Goal: Communication & Community: Participate in discussion

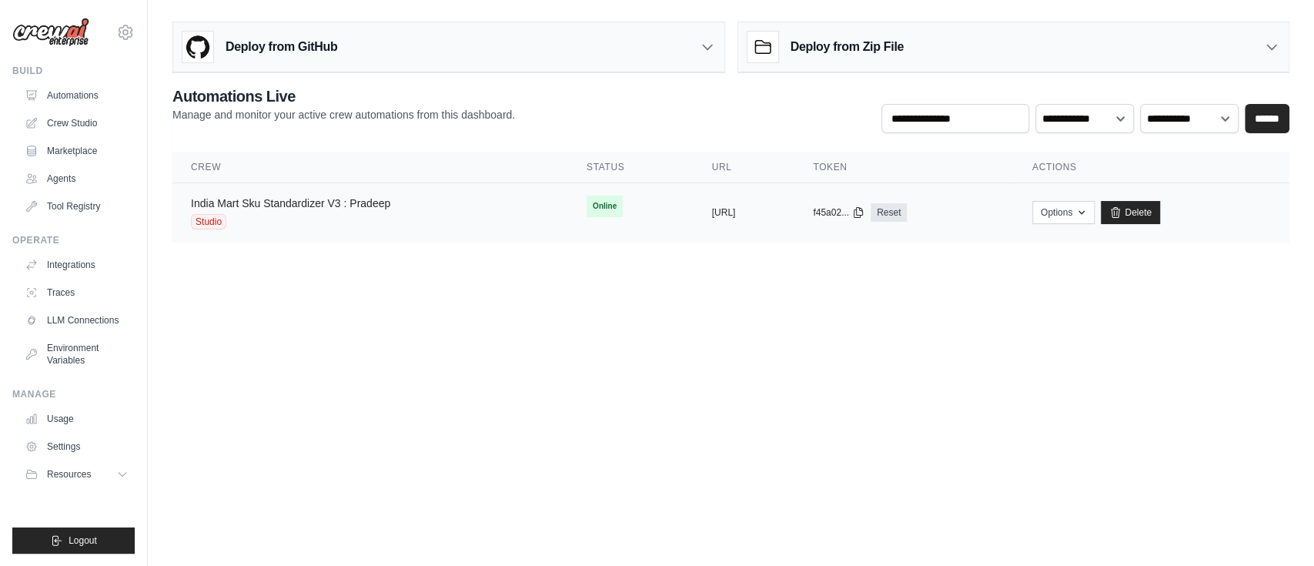
click at [329, 202] on link "India Mart Sku Standardizer V3 : Pradeep" at bounding box center [290, 203] width 199 height 12
click at [299, 201] on link "India Mart Sku Standardizer V3 : Pradeep" at bounding box center [290, 203] width 199 height 12
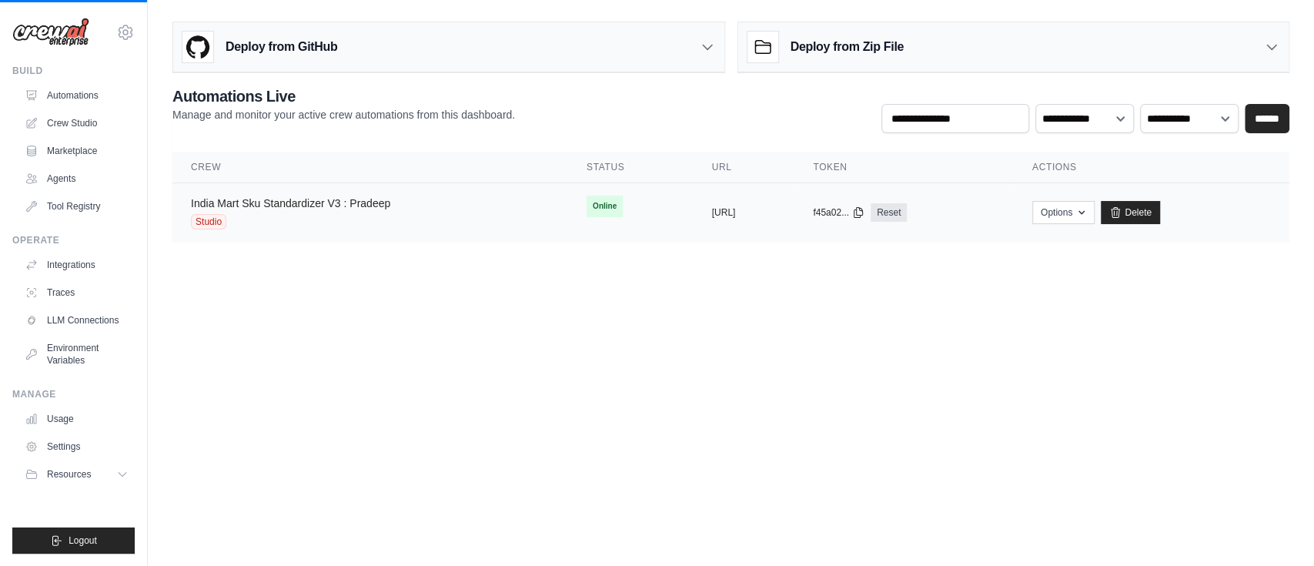
click at [299, 201] on link "India Mart Sku Standardizer V3 : Pradeep" at bounding box center [290, 203] width 199 height 12
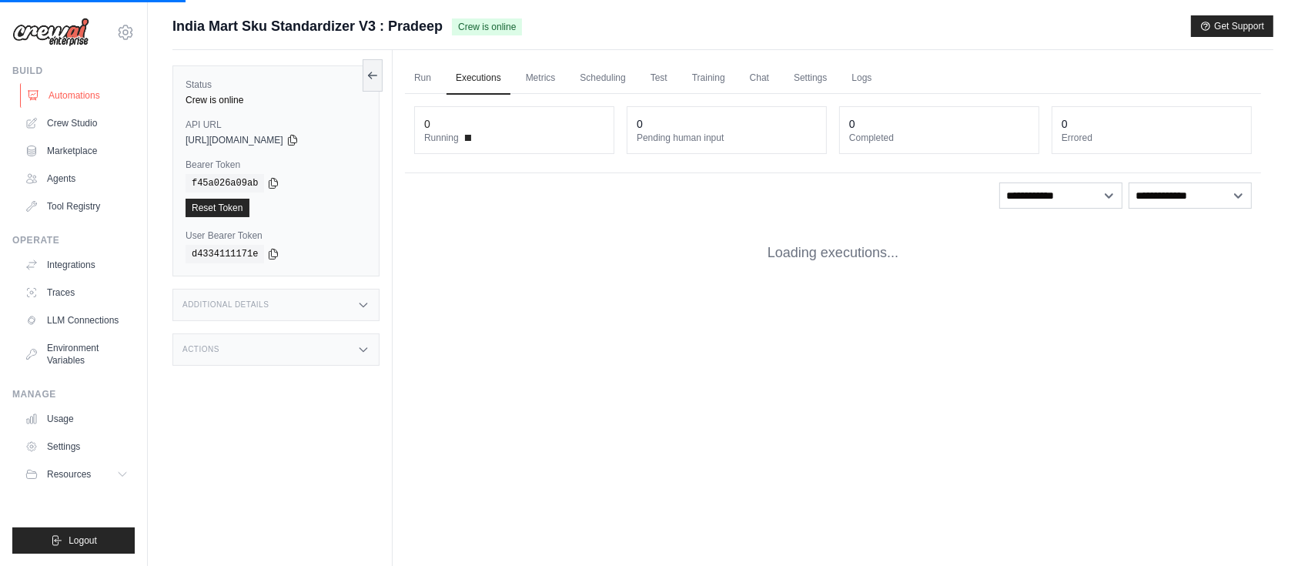
click at [95, 95] on link "Automations" at bounding box center [78, 95] width 116 height 25
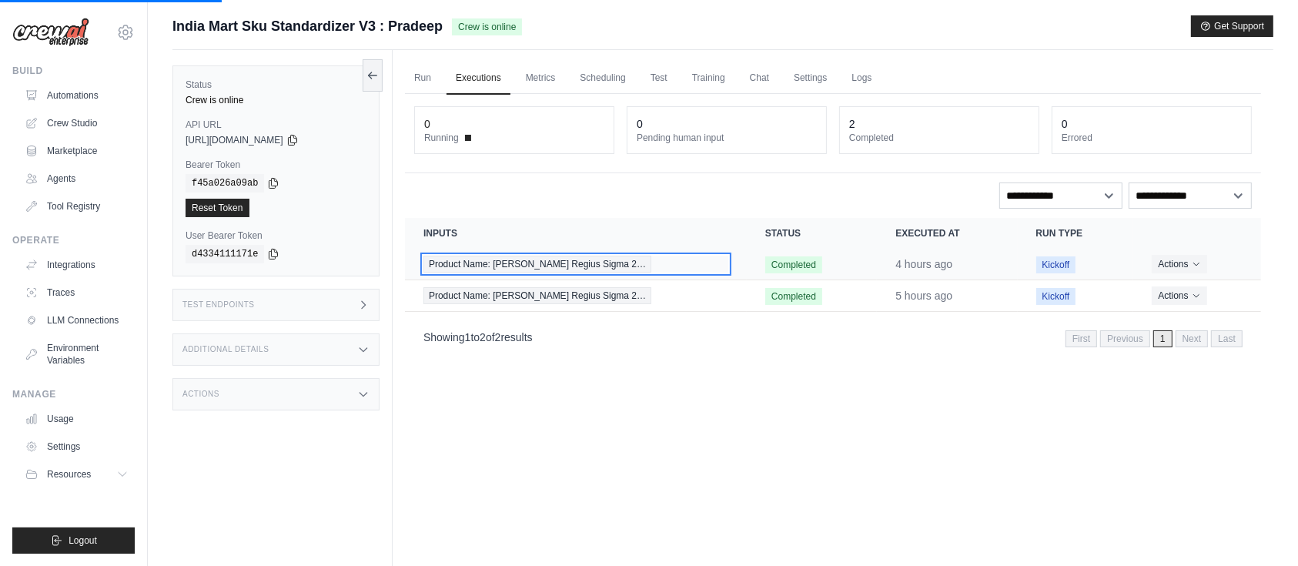
click at [623, 261] on span "Product Name: Konika Minolta Regius Sigma 2…" at bounding box center [537, 264] width 228 height 17
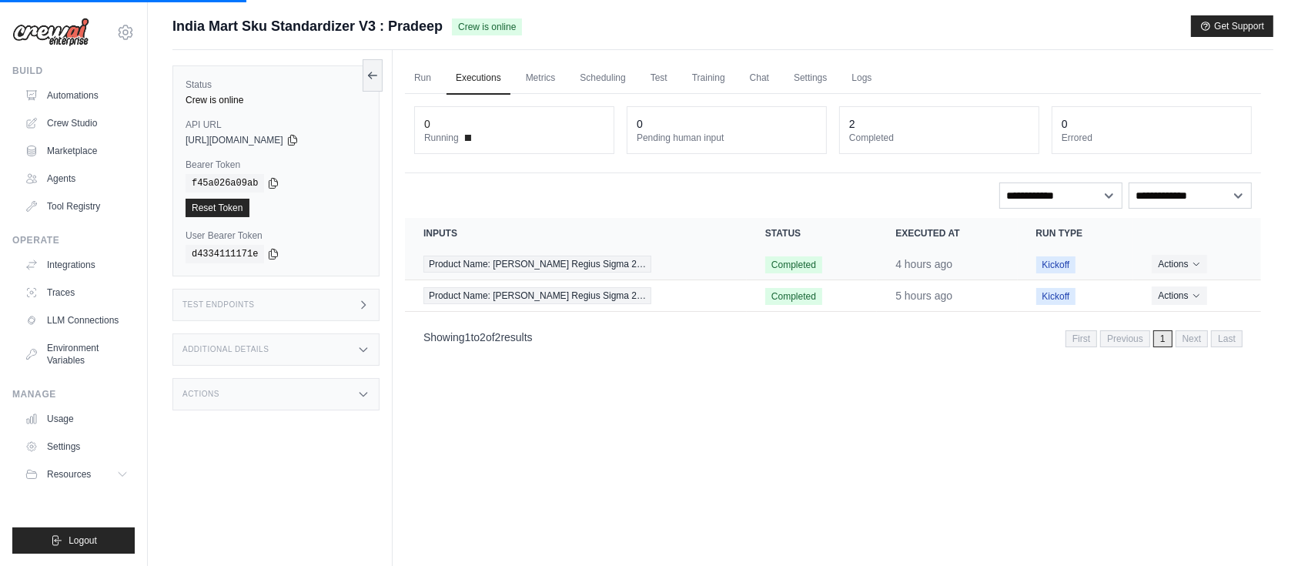
click at [760, 264] on td "Completed" at bounding box center [812, 265] width 130 height 32
click at [606, 296] on span "Product Name: Konika Minolta Regius Sigma 2…" at bounding box center [537, 295] width 228 height 17
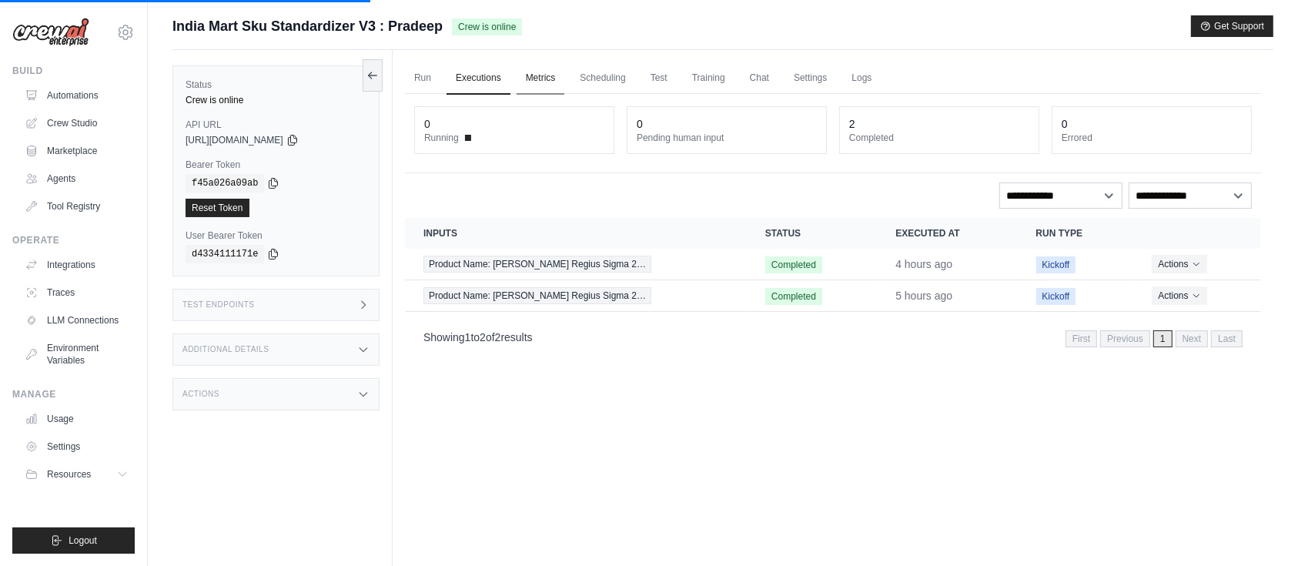
click at [555, 79] on link "Metrics" at bounding box center [541, 78] width 48 height 32
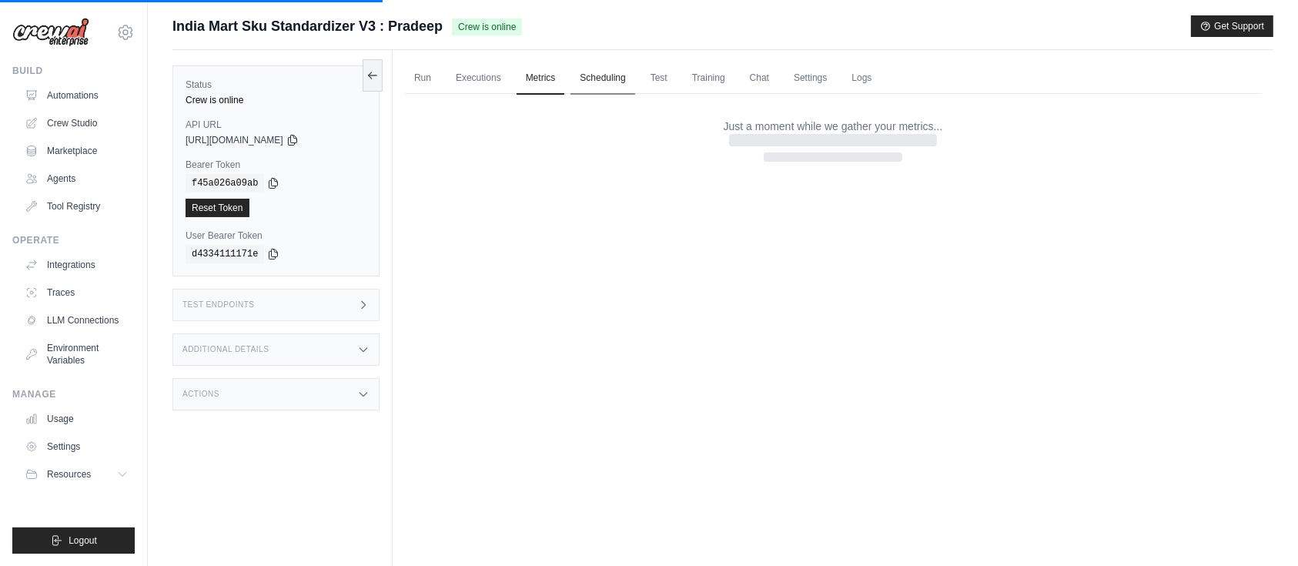
click at [617, 78] on link "Scheduling" at bounding box center [602, 78] width 64 height 32
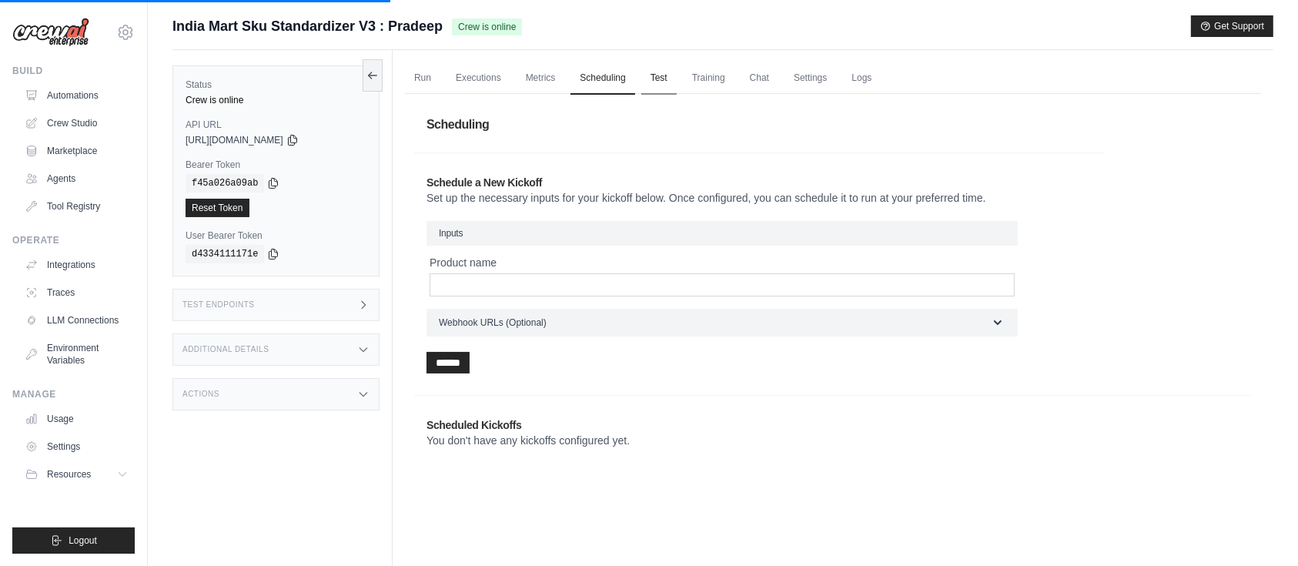
click at [650, 79] on link "Test" at bounding box center [658, 78] width 35 height 32
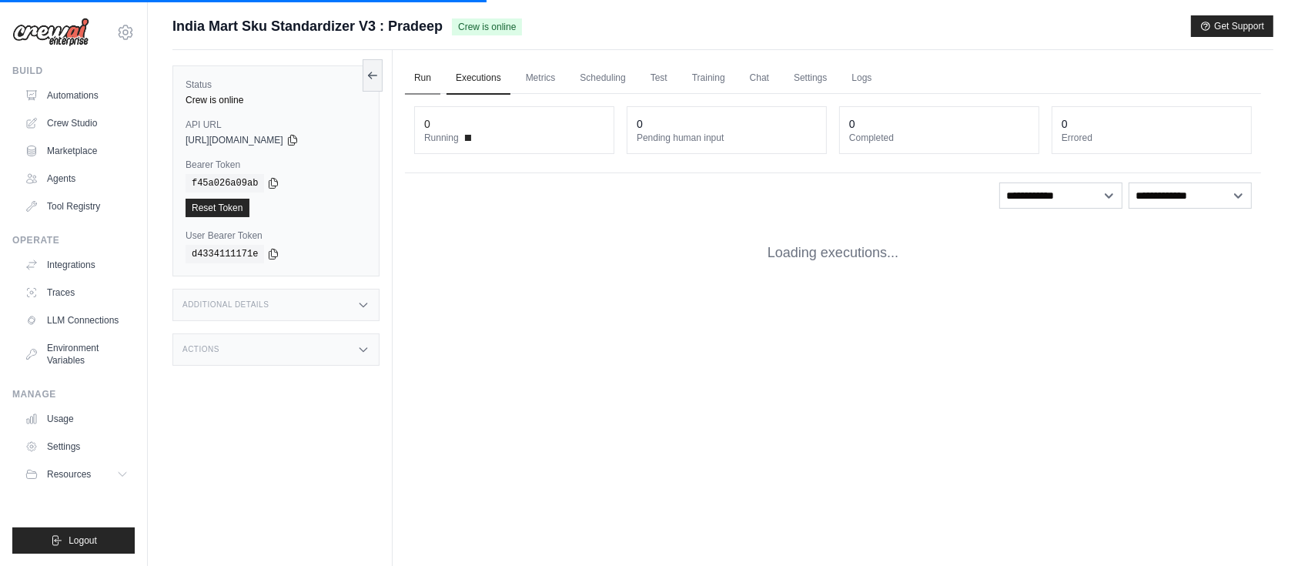
click at [425, 75] on link "Run" at bounding box center [422, 78] width 35 height 32
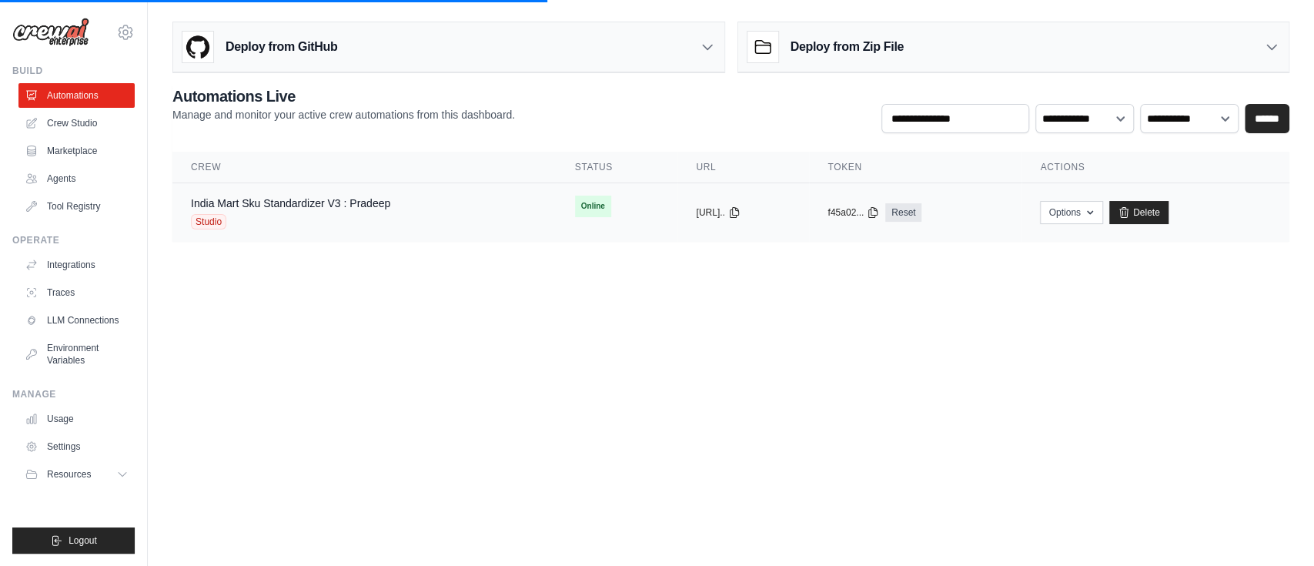
click at [339, 212] on div "India Mart Sku Standardizer V3 : Pradeep Studio" at bounding box center [290, 213] width 199 height 34
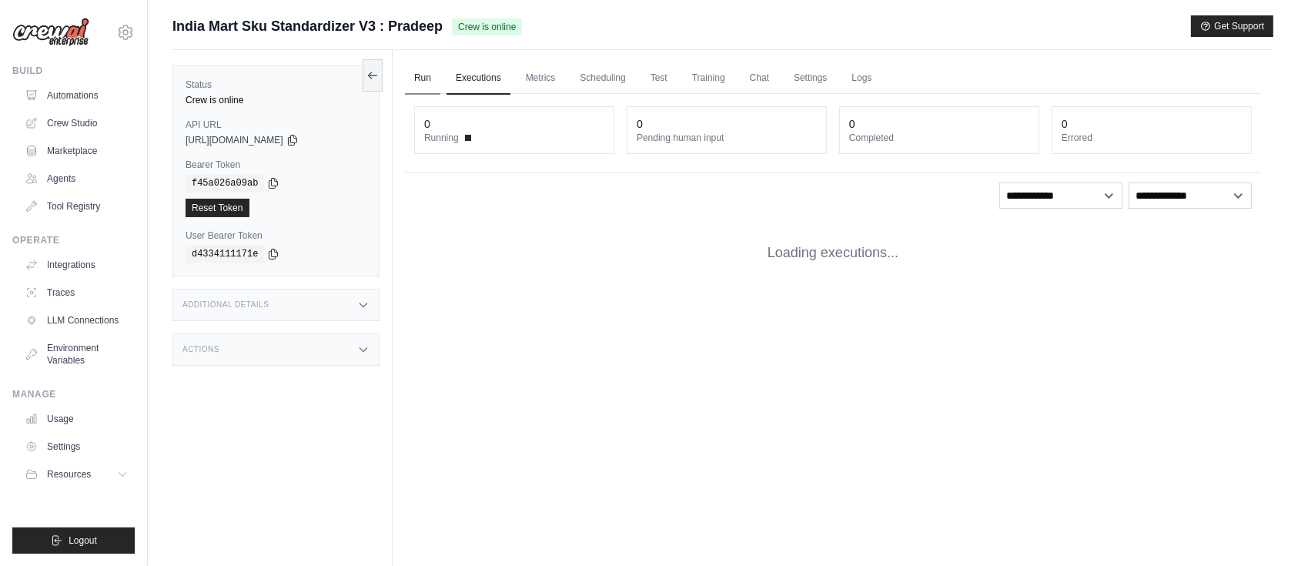
click at [433, 78] on link "Run" at bounding box center [422, 78] width 35 height 32
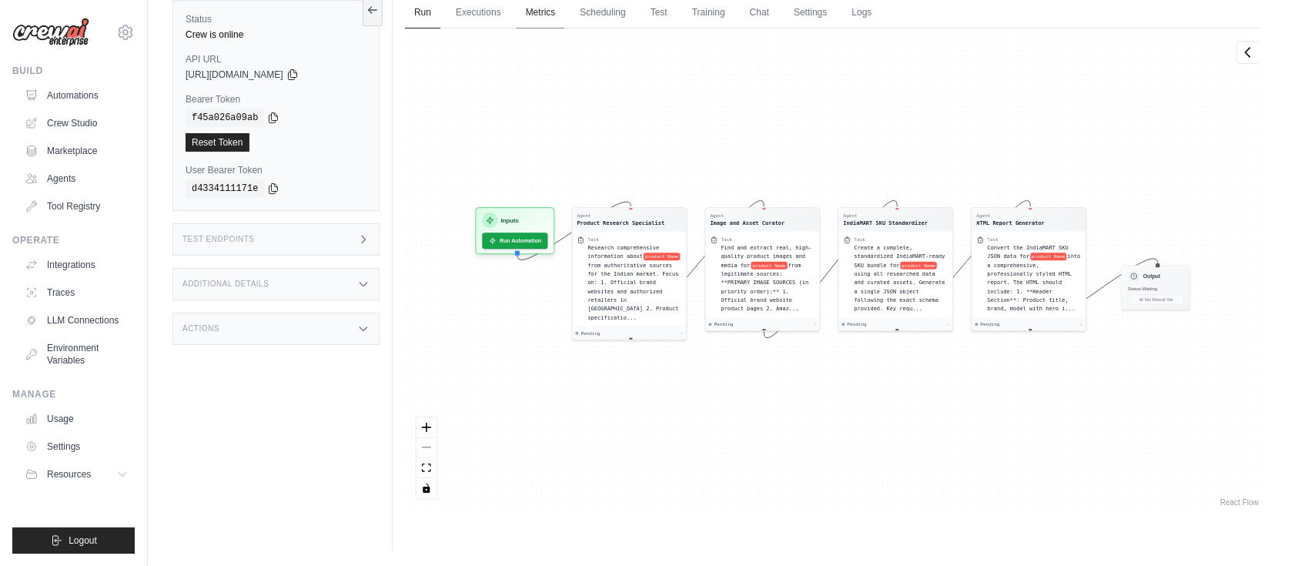
click at [547, 8] on link "Metrics" at bounding box center [541, 13] width 48 height 32
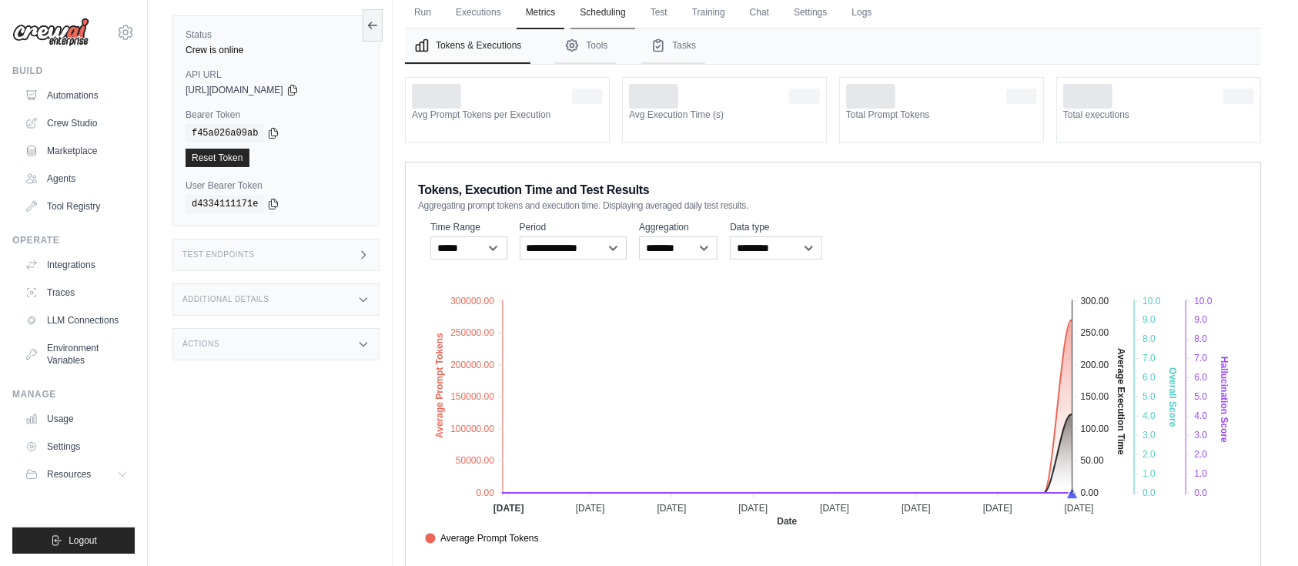
click at [585, 12] on link "Scheduling" at bounding box center [602, 13] width 64 height 32
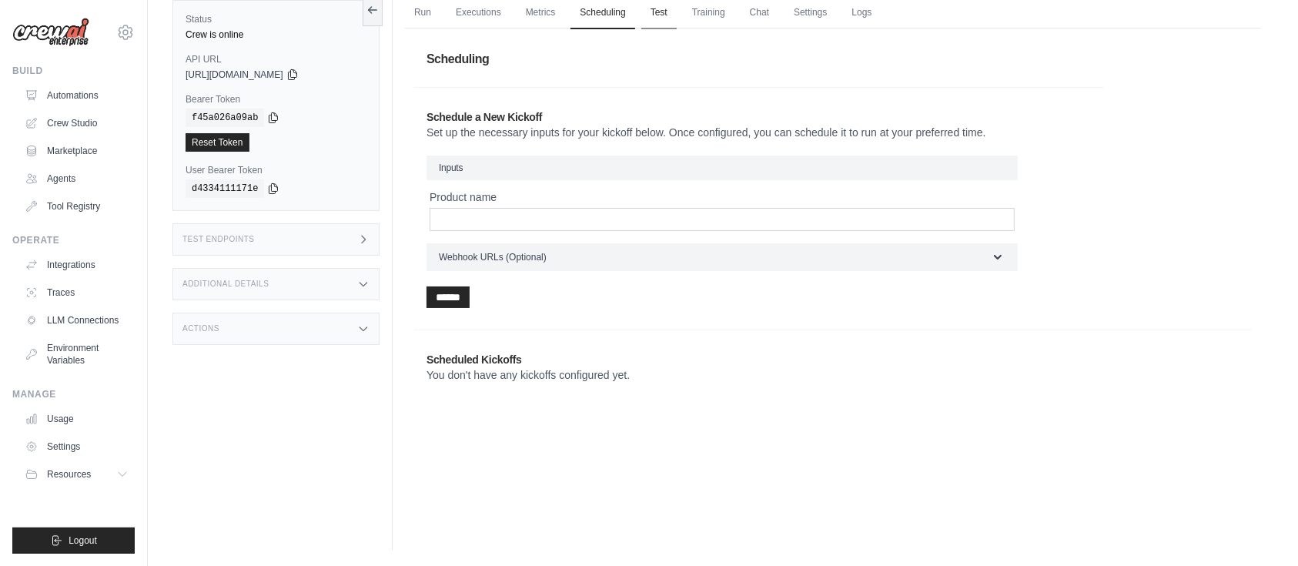
click at [663, 13] on link "Test" at bounding box center [658, 13] width 35 height 32
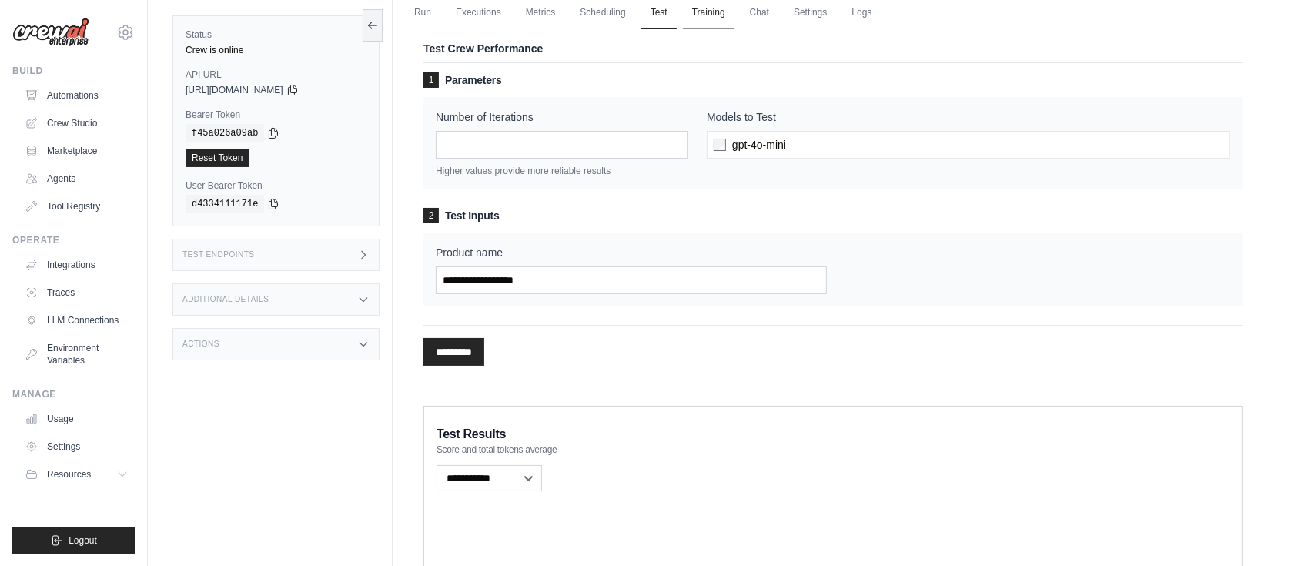
click at [720, 3] on link "Training" at bounding box center [709, 13] width 52 height 32
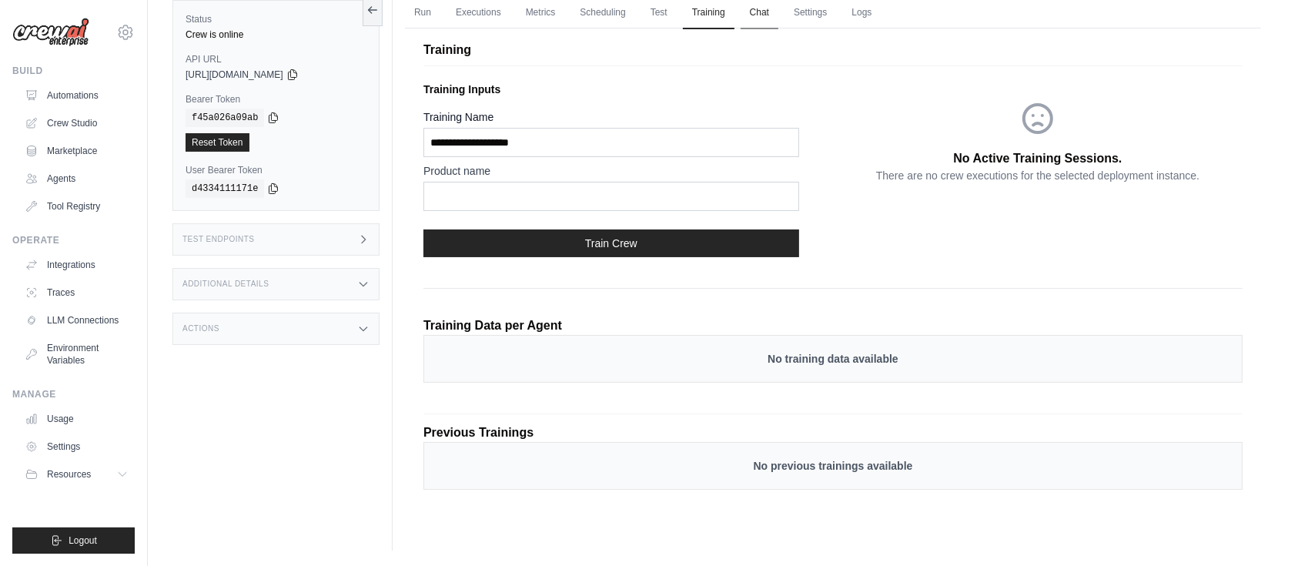
click at [771, 19] on link "Chat" at bounding box center [760, 13] width 38 height 32
click at [764, 17] on link "Chat" at bounding box center [760, 13] width 38 height 32
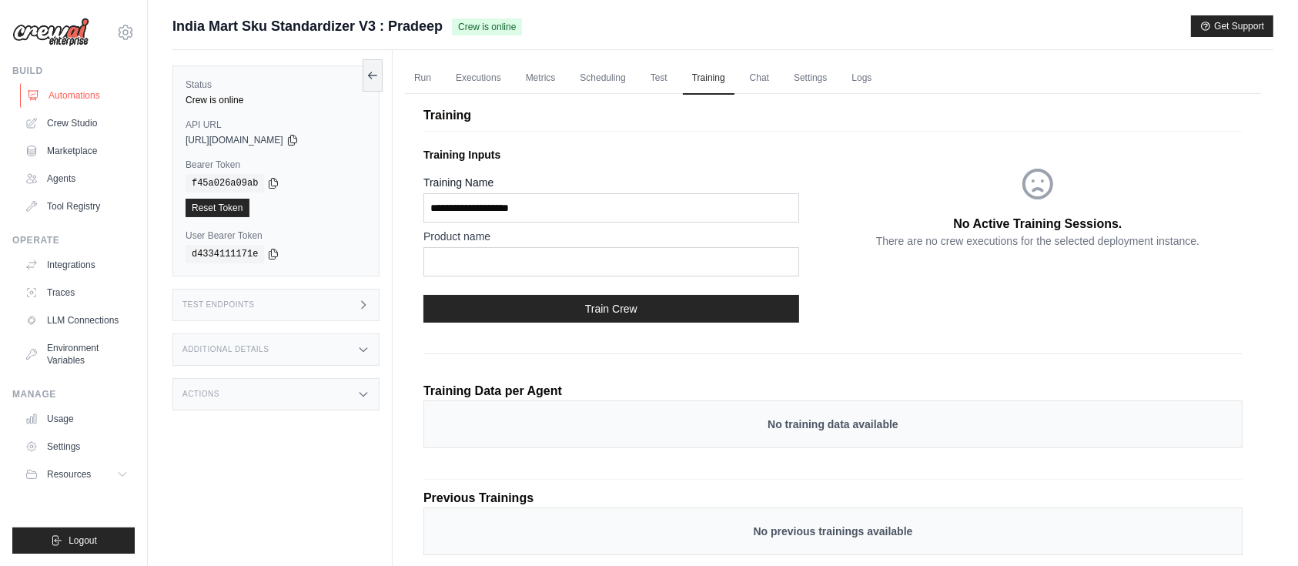
click at [99, 93] on link "Automations" at bounding box center [78, 95] width 116 height 25
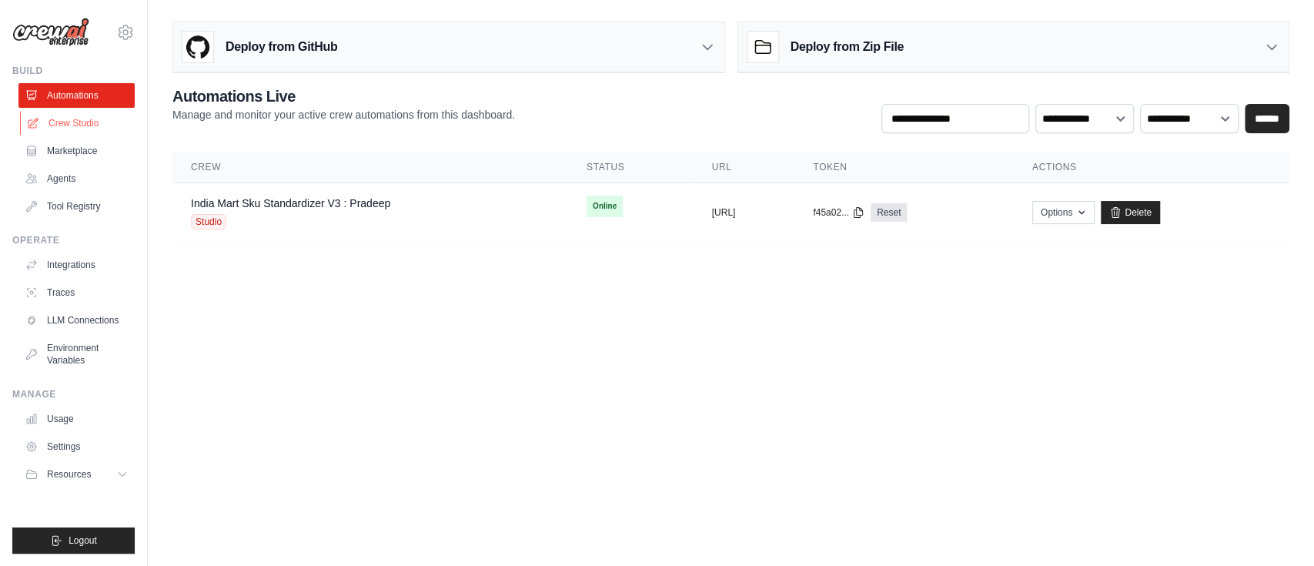
click at [72, 114] on link "Crew Studio" at bounding box center [78, 123] width 116 height 25
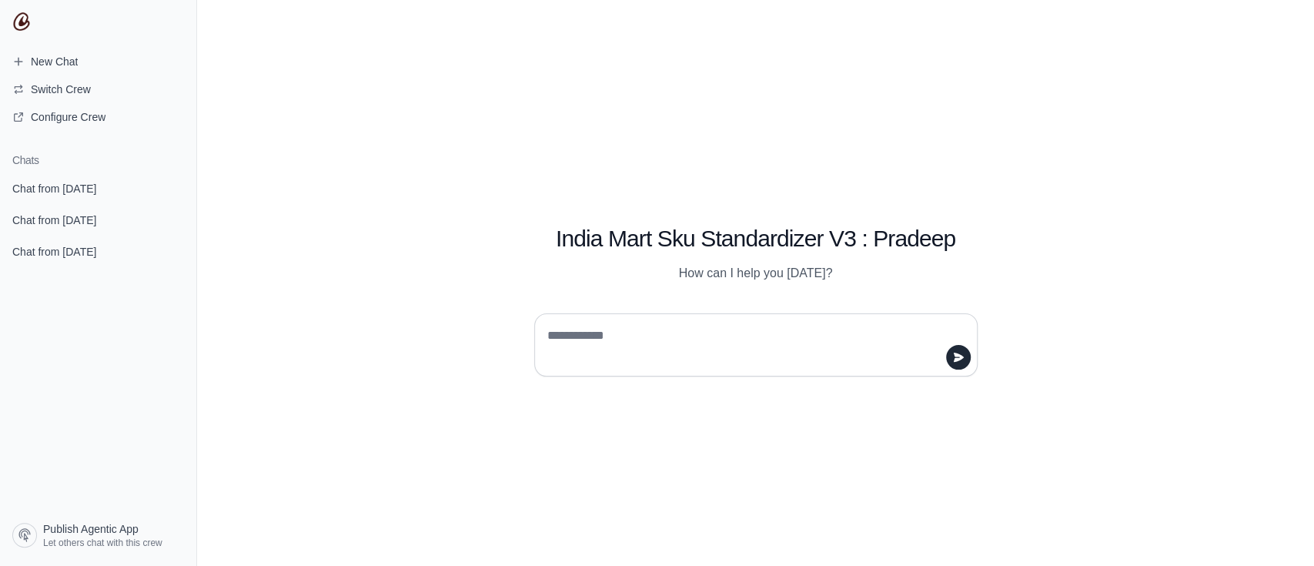
click at [576, 345] on textarea at bounding box center [751, 344] width 414 height 43
click at [629, 320] on div at bounding box center [755, 344] width 443 height 63
click at [624, 331] on textarea at bounding box center [751, 344] width 414 height 43
paste textarea "**********"
type textarea "**********"
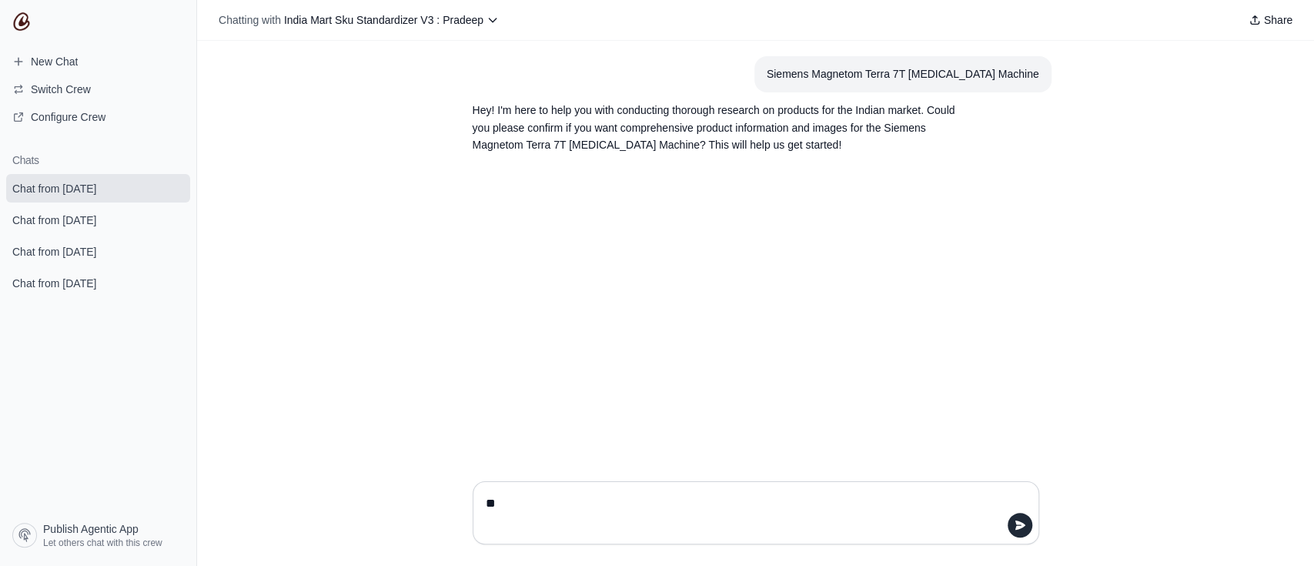
type textarea "*"
type textarea "***"
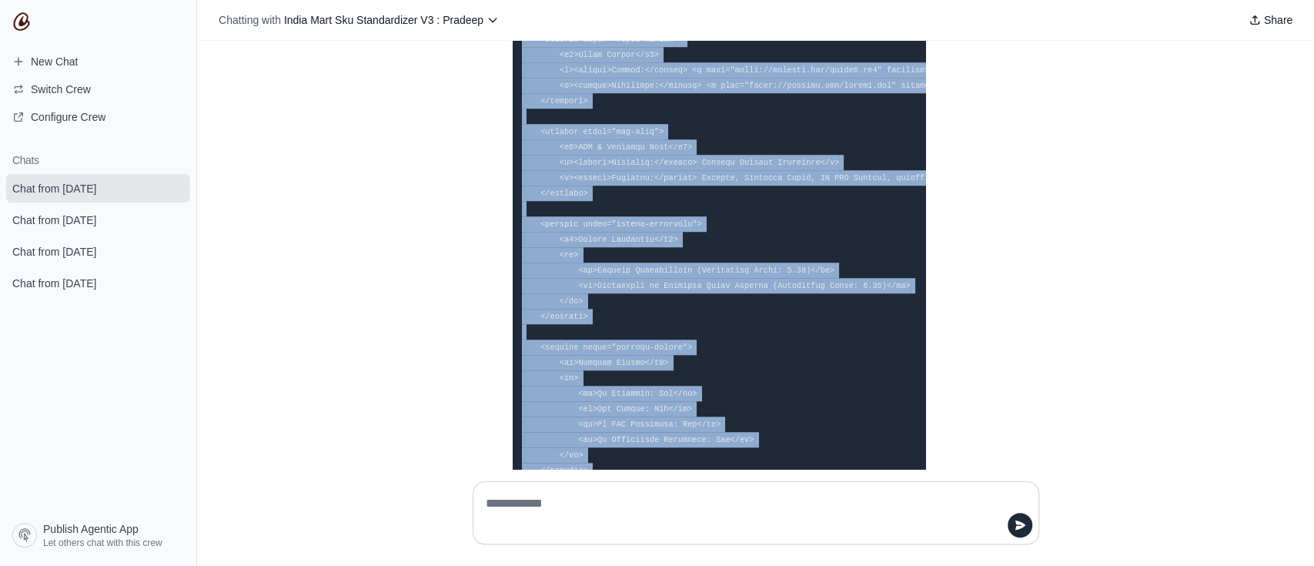
scroll to position [1382, 0]
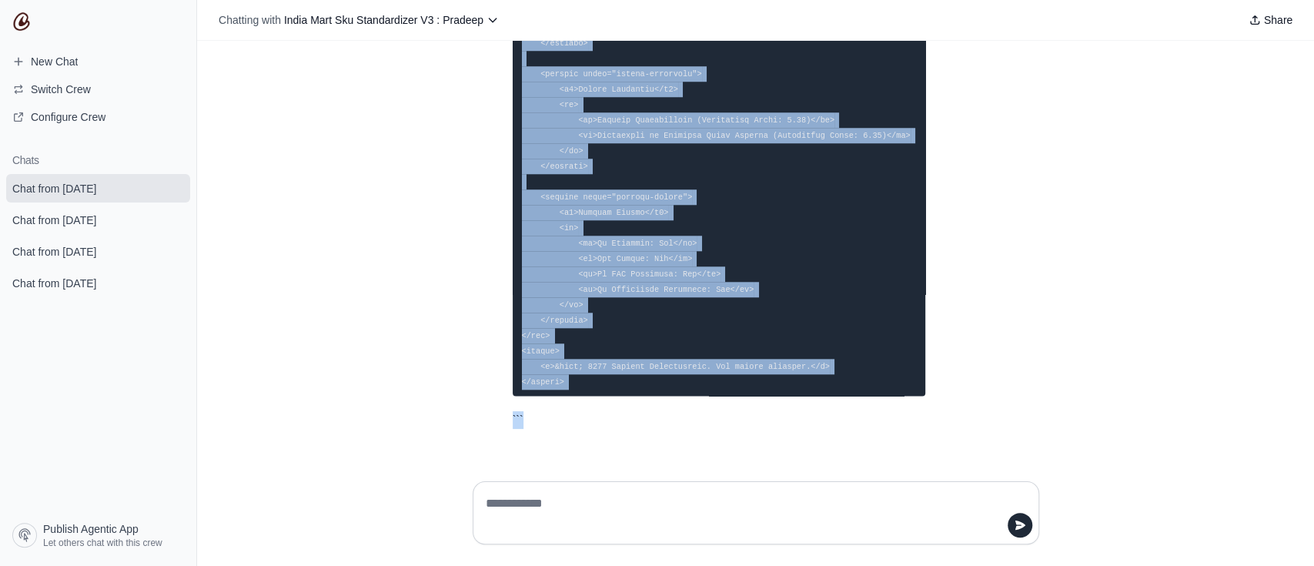
drag, startPoint x: 527, startPoint y: 140, endPoint x: 726, endPoint y: 509, distance: 418.8
click at [726, 509] on div "Chatting with India Mart Sku Standardizer V3 : Pradeep Share Siemens Magnetom T…" at bounding box center [755, 283] width 1117 height 566
copy div "<section class="product-overview"> <h3>Product Overview</h3> <p>The Siemens Mag…"
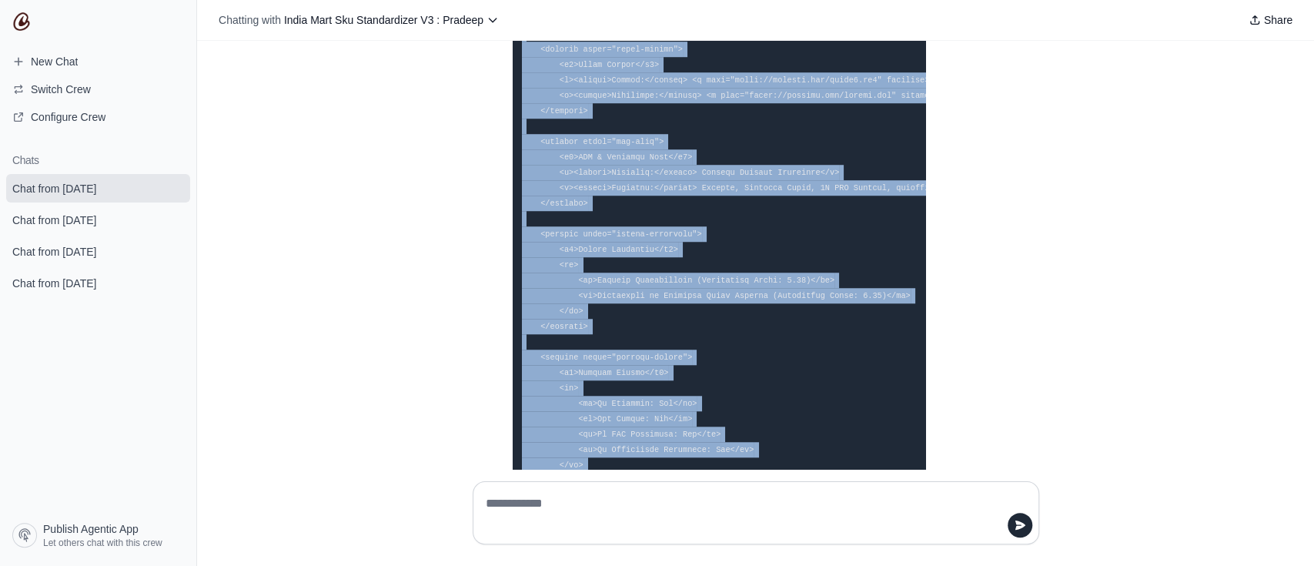
scroll to position [1337, 0]
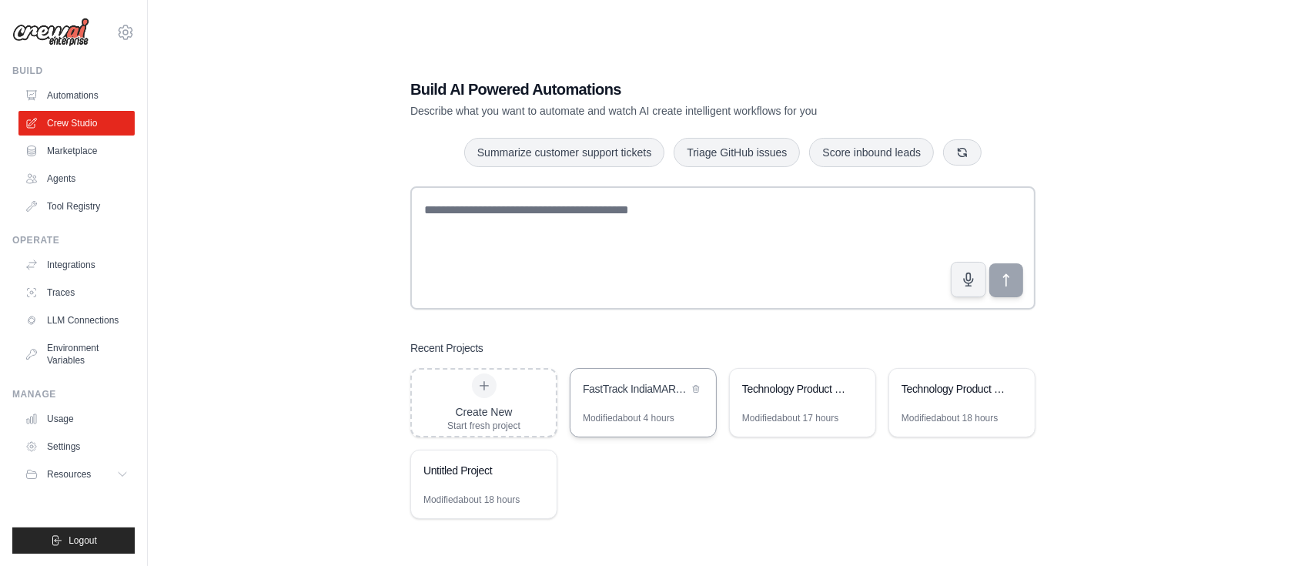
click at [628, 392] on div "FastTrack IndiaMART SKU Generator" at bounding box center [635, 388] width 105 height 15
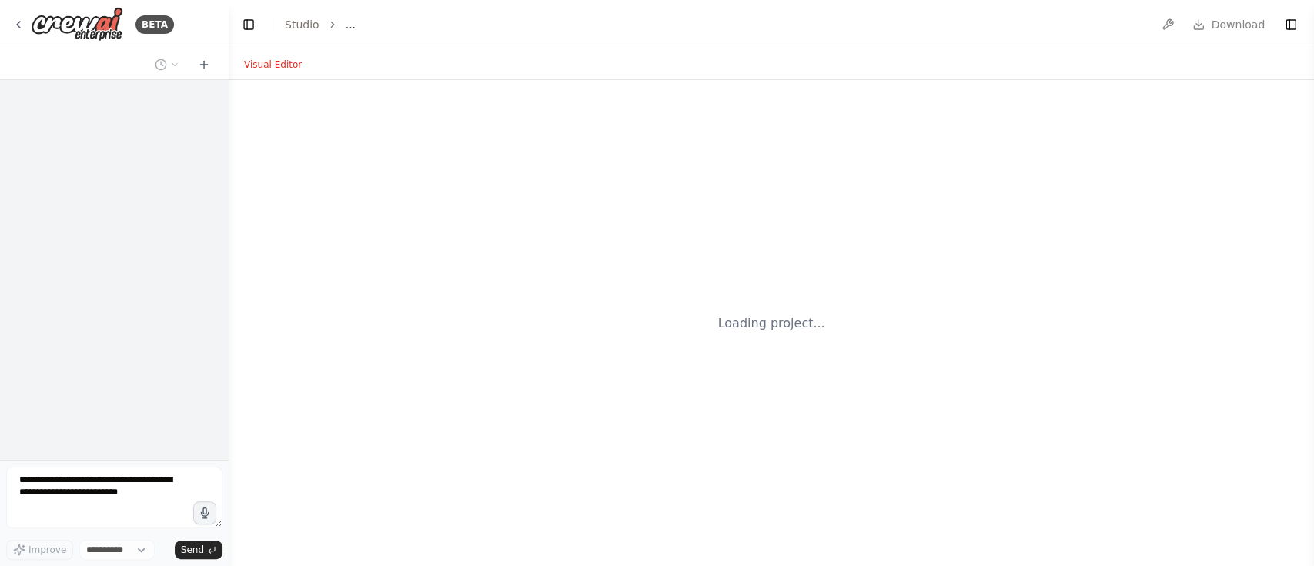
select select "****"
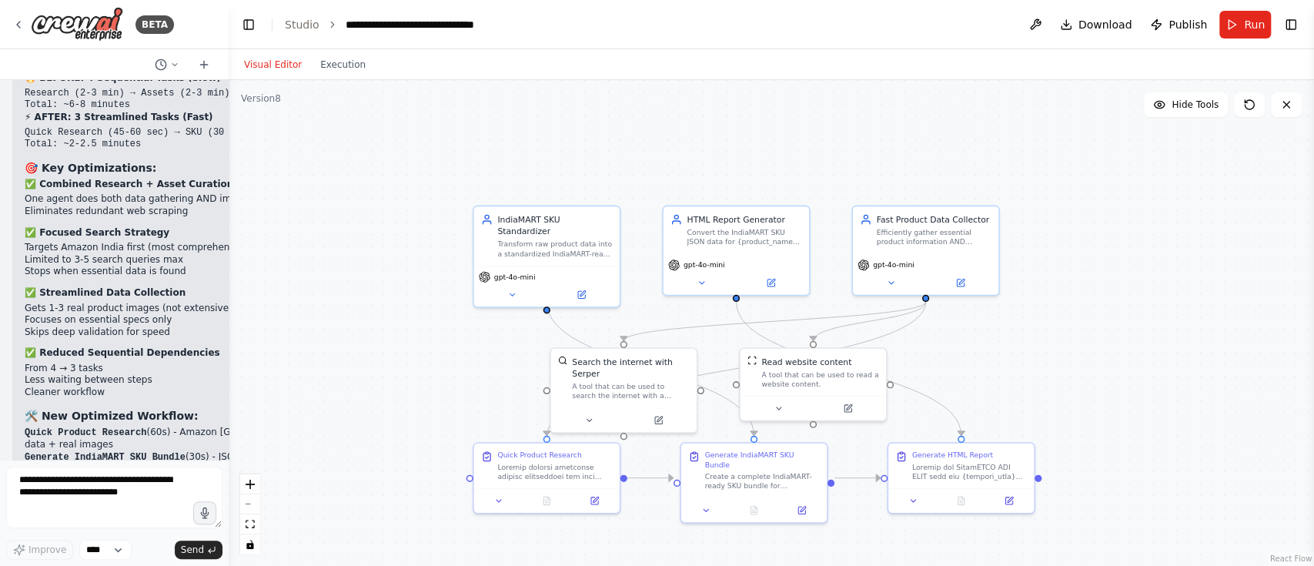
scroll to position [8387, 0]
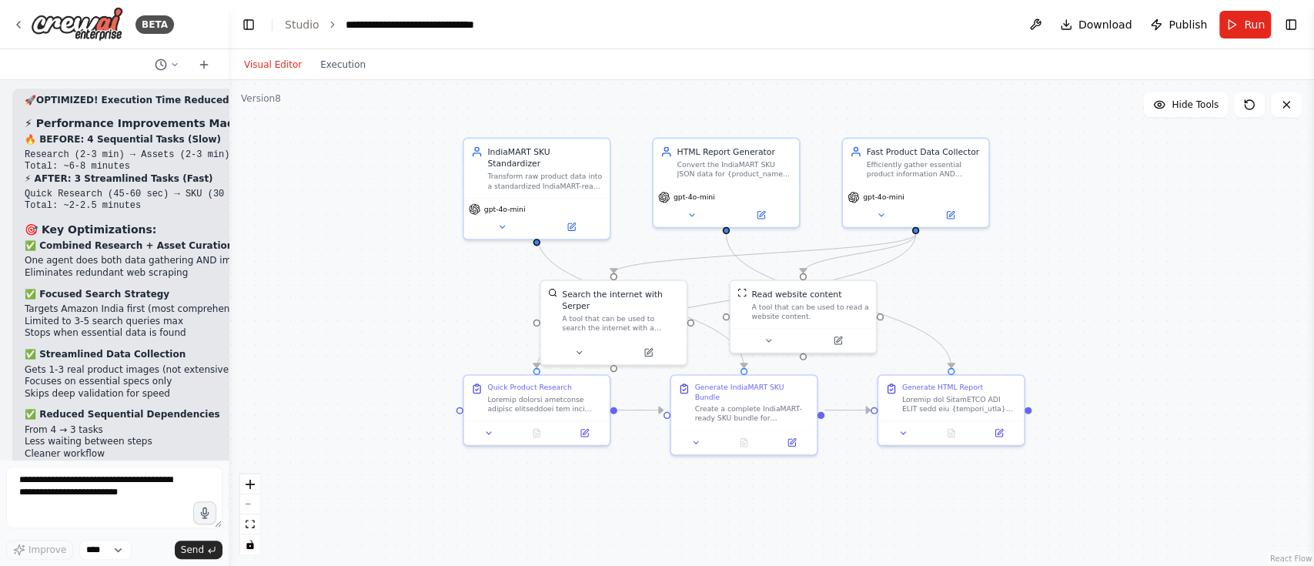
drag, startPoint x: 1045, startPoint y: 373, endPoint x: 1035, endPoint y: 308, distance: 66.2
click at [1035, 308] on div ".deletable-edge-delete-btn { width: 20px; height: 20px; border: 0px solid #ffff…" at bounding box center [771, 323] width 1085 height 486
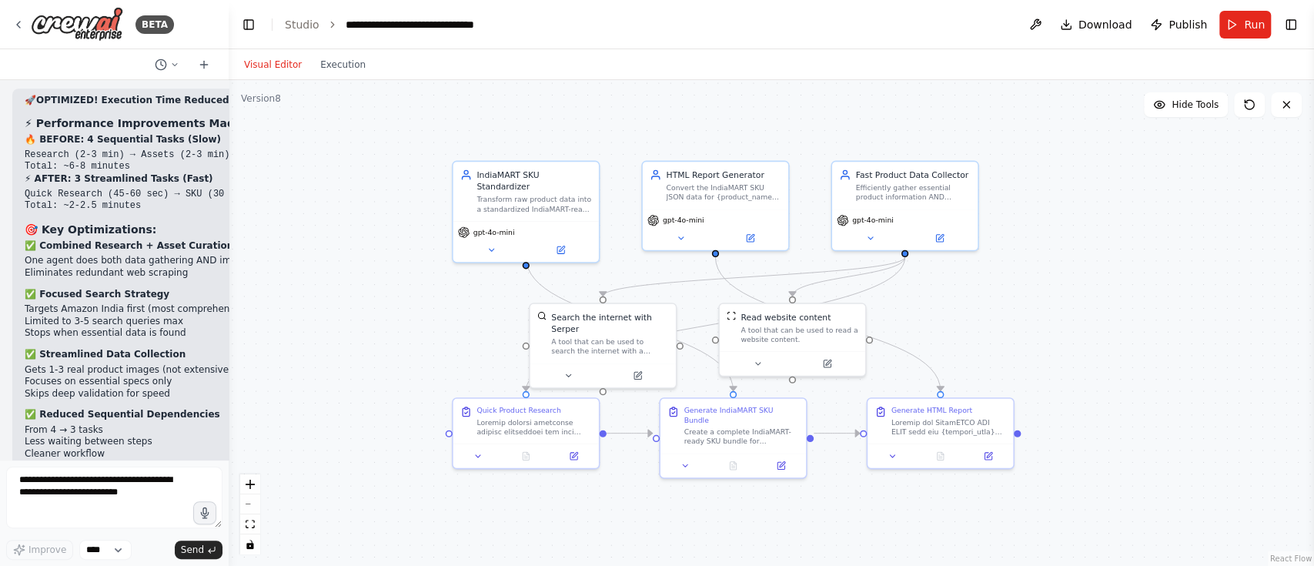
drag, startPoint x: 1016, startPoint y: 282, endPoint x: 1004, endPoint y: 303, distance: 24.2
click at [1004, 303] on div ".deletable-edge-delete-btn { width: 20px; height: 20px; border: 0px solid #ffff…" at bounding box center [771, 323] width 1085 height 486
